Goal: Transaction & Acquisition: Register for event/course

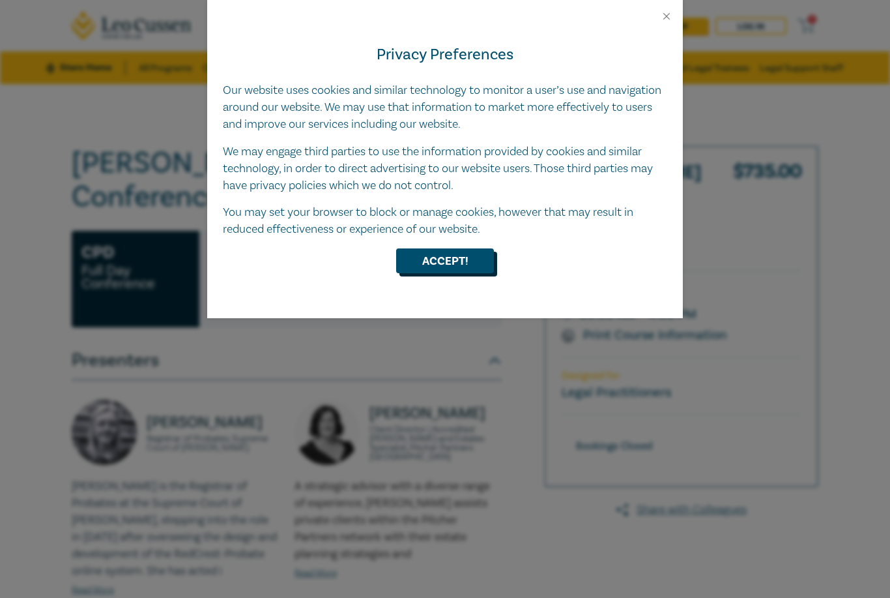
click at [467, 251] on button "Accept!" at bounding box center [445, 260] width 98 height 25
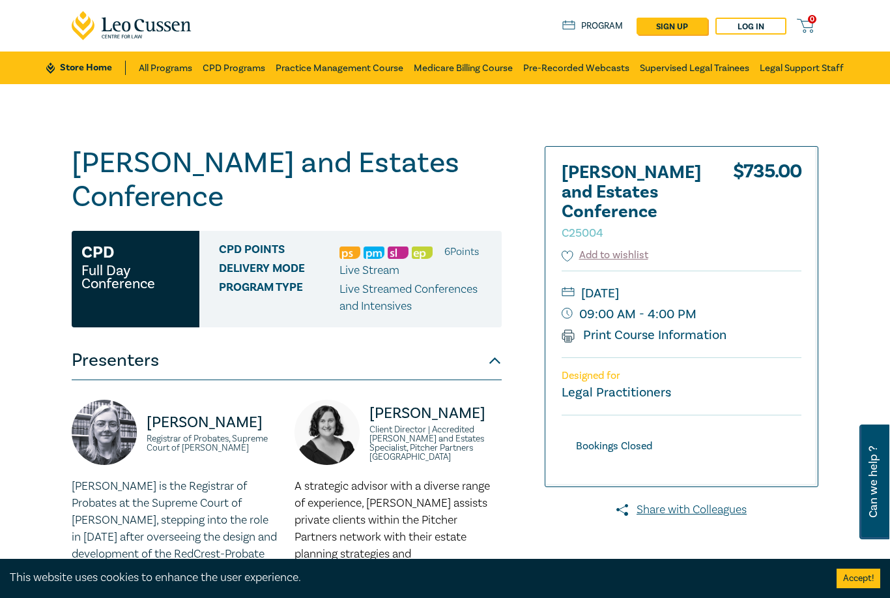
click at [743, 12] on div "0 $ NaN Store Home About us Program sign up Log in 0" at bounding box center [445, 25] width 763 height 51
click at [759, 28] on link "Log in" at bounding box center [751, 26] width 71 height 17
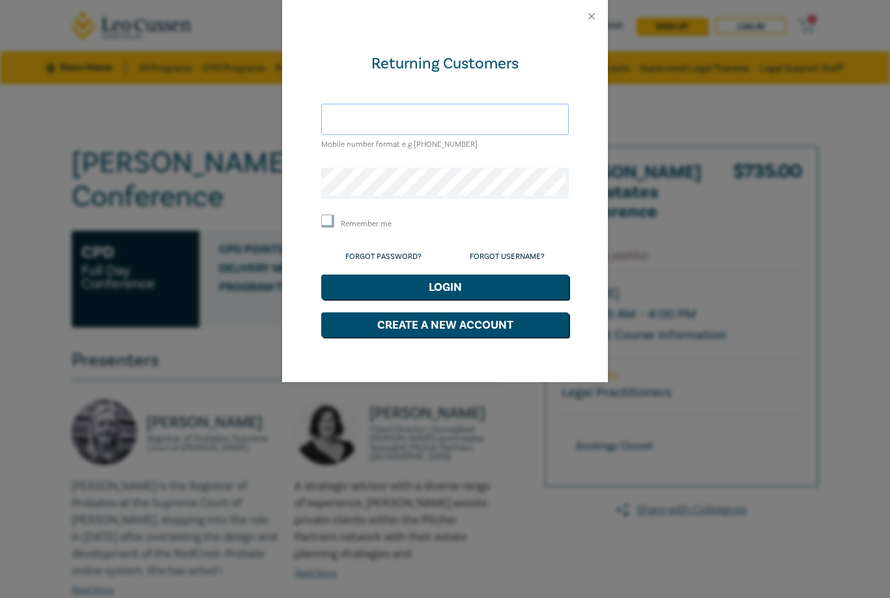
click at [473, 116] on input "text" at bounding box center [445, 119] width 248 height 31
click at [578, 18] on div at bounding box center [445, 16] width 326 height 33
click at [591, 15] on button "Close" at bounding box center [592, 16] width 12 height 12
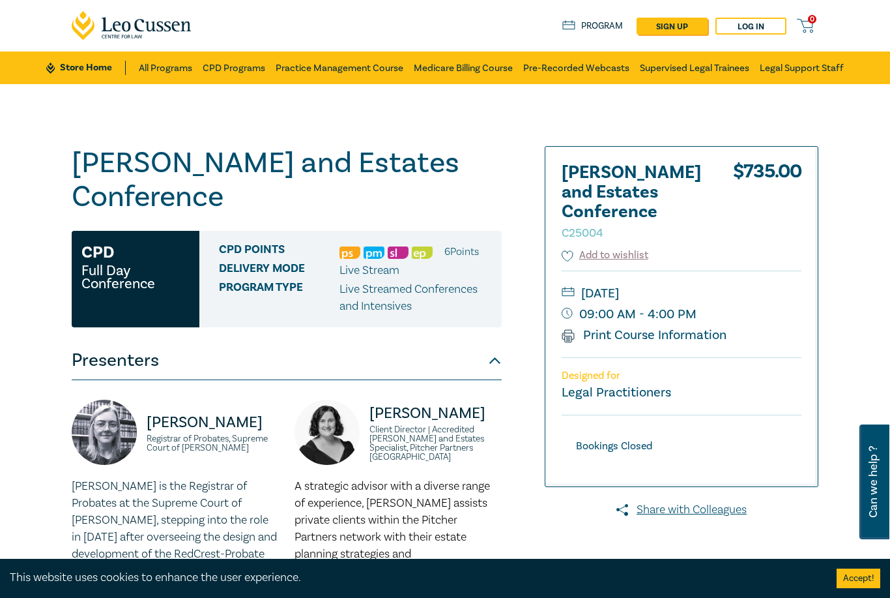
click at [387, 263] on span "Live Stream" at bounding box center [370, 270] width 60 height 15
click at [374, 263] on span "Live Stream" at bounding box center [370, 270] width 60 height 15
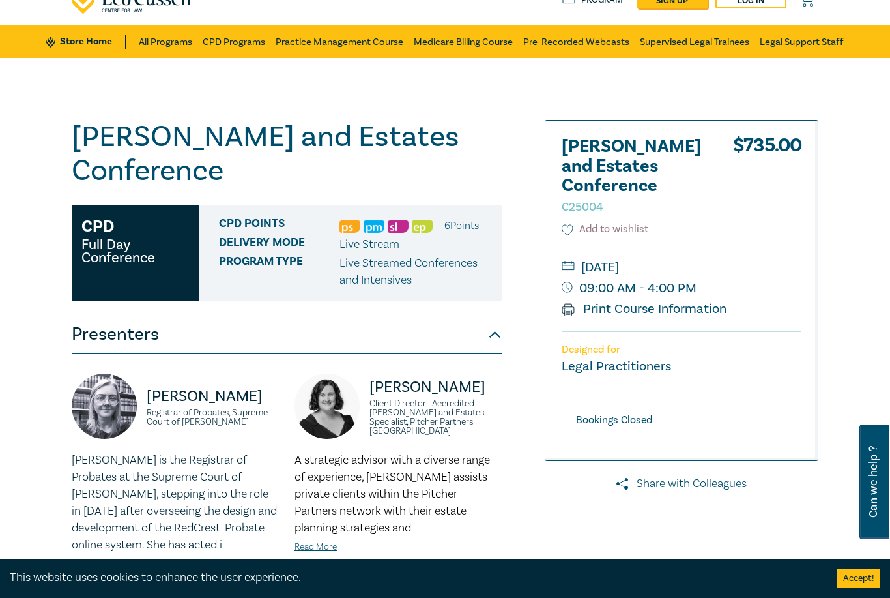
scroll to position [22, 0]
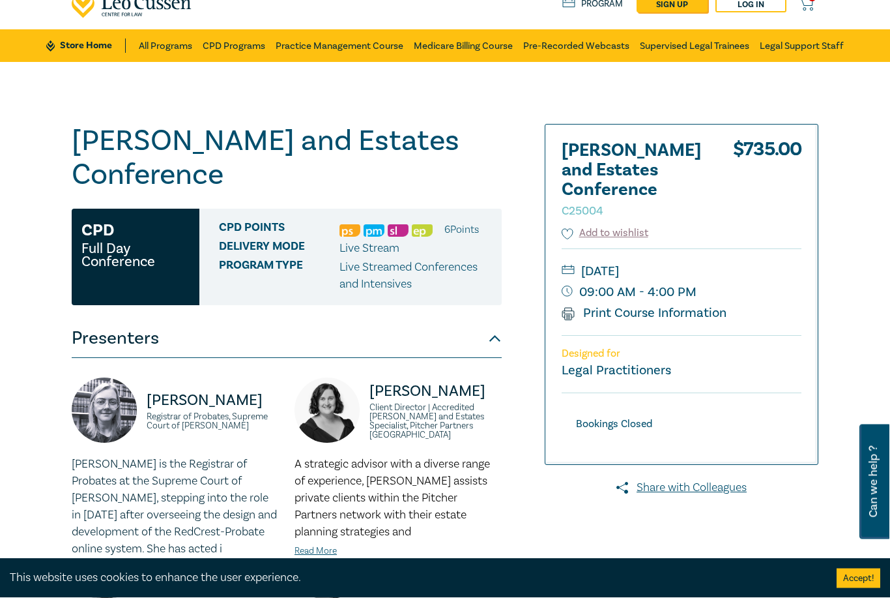
click at [709, 301] on small "09:00 AM - 4:00 PM" at bounding box center [682, 292] width 240 height 21
click at [681, 301] on small "09:00 AM - 4:00 PM" at bounding box center [682, 292] width 240 height 21
click at [399, 259] on p "Live Streamed Conferences and Intensives" at bounding box center [416, 276] width 153 height 34
click at [149, 239] on div "CPD Full Day Conference" at bounding box center [136, 257] width 128 height 96
